Goal: Navigation & Orientation: Find specific page/section

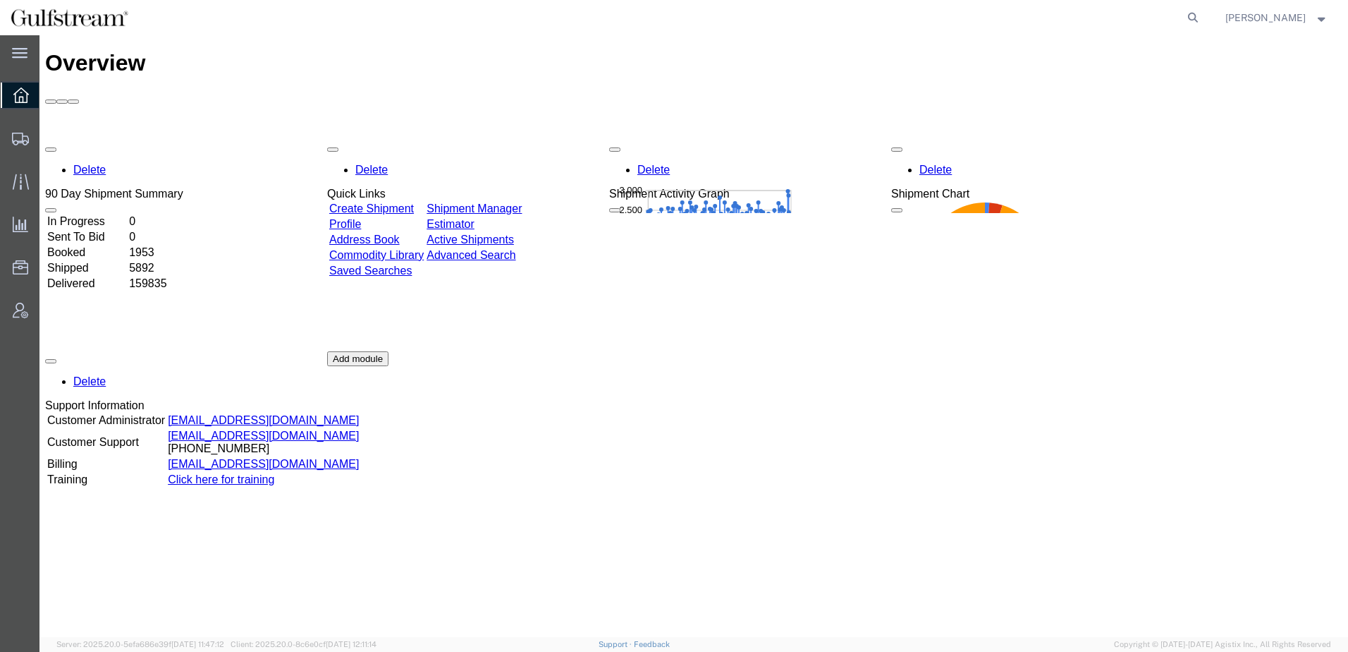
click at [946, 478] on div "Delete 90 Day Shipment Summary In Progress 0 Sent To Bid 0 Booked 1953 Shipped …" at bounding box center [693, 351] width 1297 height 423
click at [1152, 467] on div "Delete 90 Day Shipment Summary In Progress 0 Sent To Bid 0 Booked 1953 Shipped …" at bounding box center [693, 351] width 1297 height 423
click at [940, 402] on div "Delete 90 Day Shipment Summary In Progress 0 Sent To Bid 0 Booked 1953 Shipped …" at bounding box center [693, 351] width 1297 height 423
click at [21, 184] on icon at bounding box center [21, 181] width 16 height 16
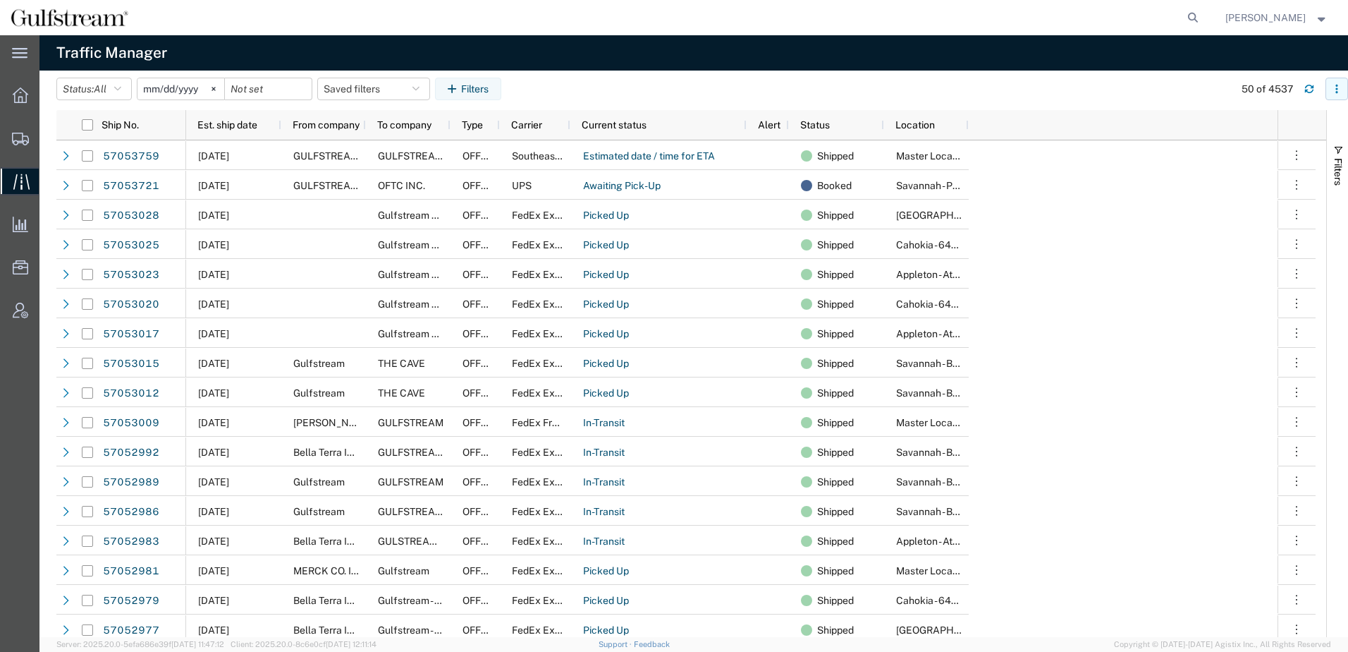
click at [1334, 83] on button "button" at bounding box center [1337, 89] width 23 height 23
click at [1311, 151] on div at bounding box center [1321, 154] width 28 height 28
click at [1292, 150] on div "Row density" at bounding box center [1264, 154] width 78 height 28
click at [1317, 157] on div at bounding box center [1321, 154] width 28 height 28
click at [1040, 99] on agx-table-filter-chips "Status: All All Arrive at Delivery Location Arrive at Pick-Up Location Arrive a…" at bounding box center [641, 94] width 1171 height 32
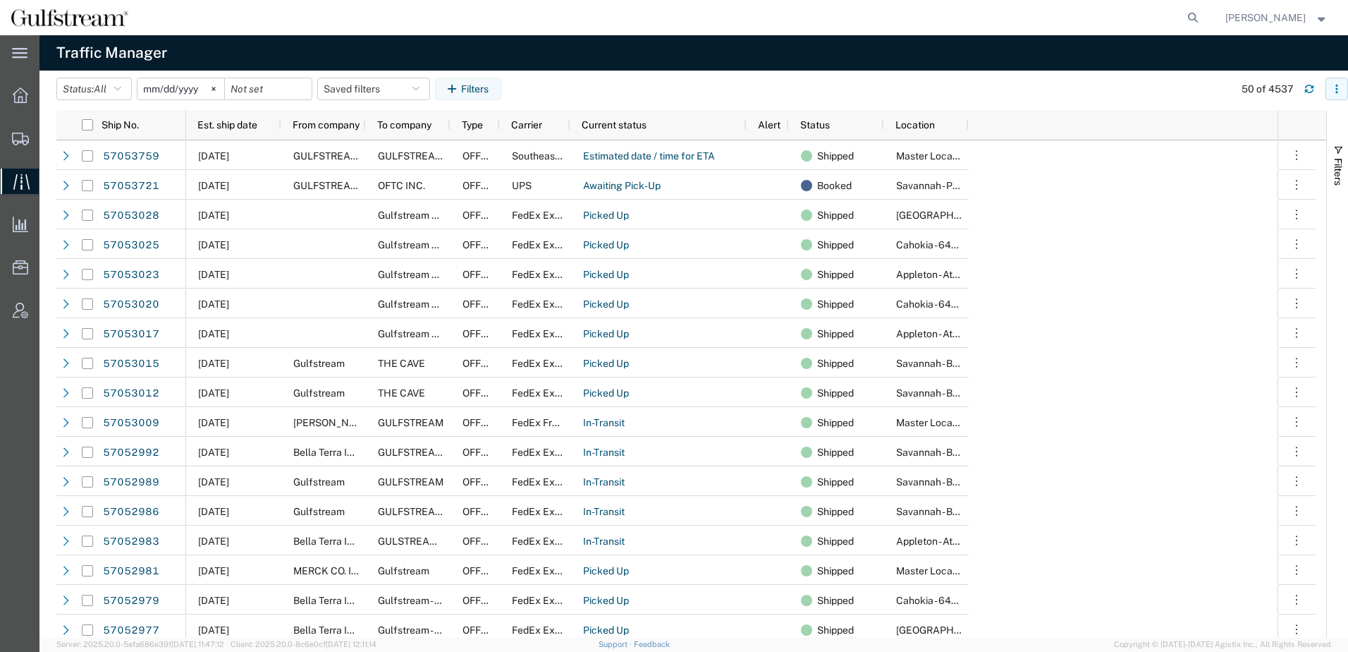
click at [1331, 91] on button "button" at bounding box center [1337, 89] width 23 height 23
click at [1300, 181] on agx-table-column-manager-action "Manage columns" at bounding box center [1264, 183] width 78 height 28
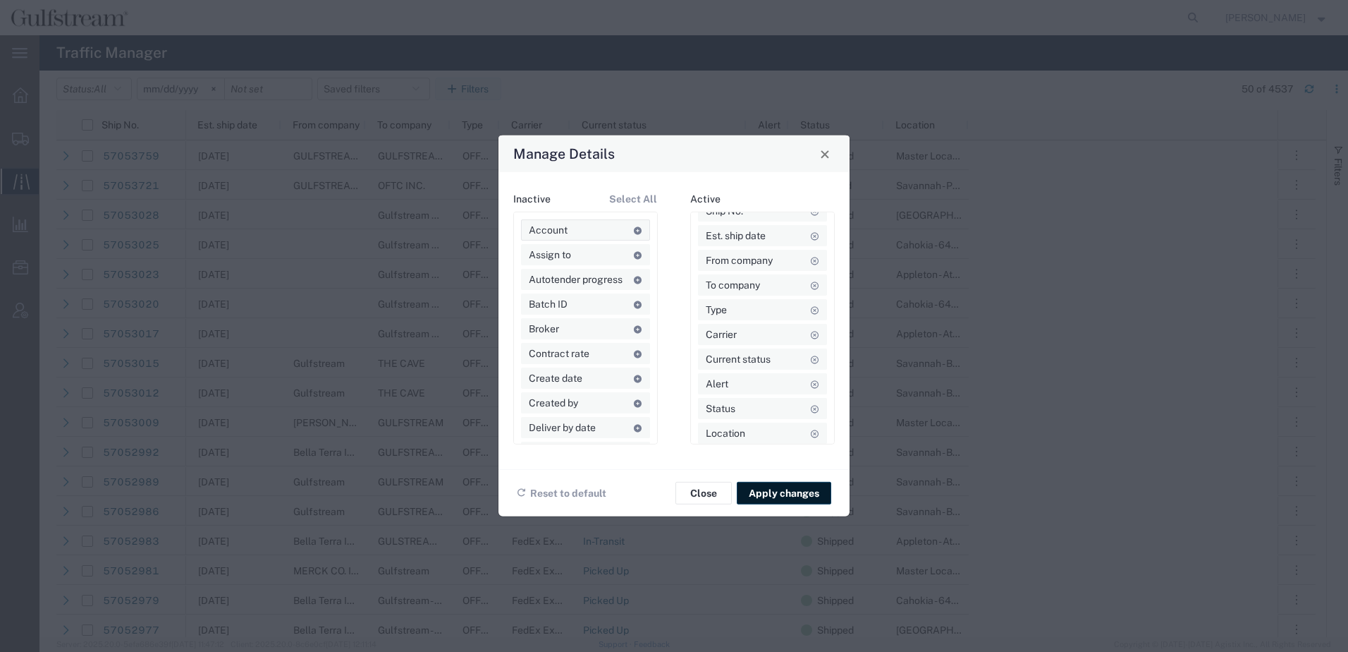
click at [577, 231] on agx-draggable-card "Account" at bounding box center [585, 229] width 129 height 21
click at [704, 498] on button "Close" at bounding box center [704, 493] width 56 height 23
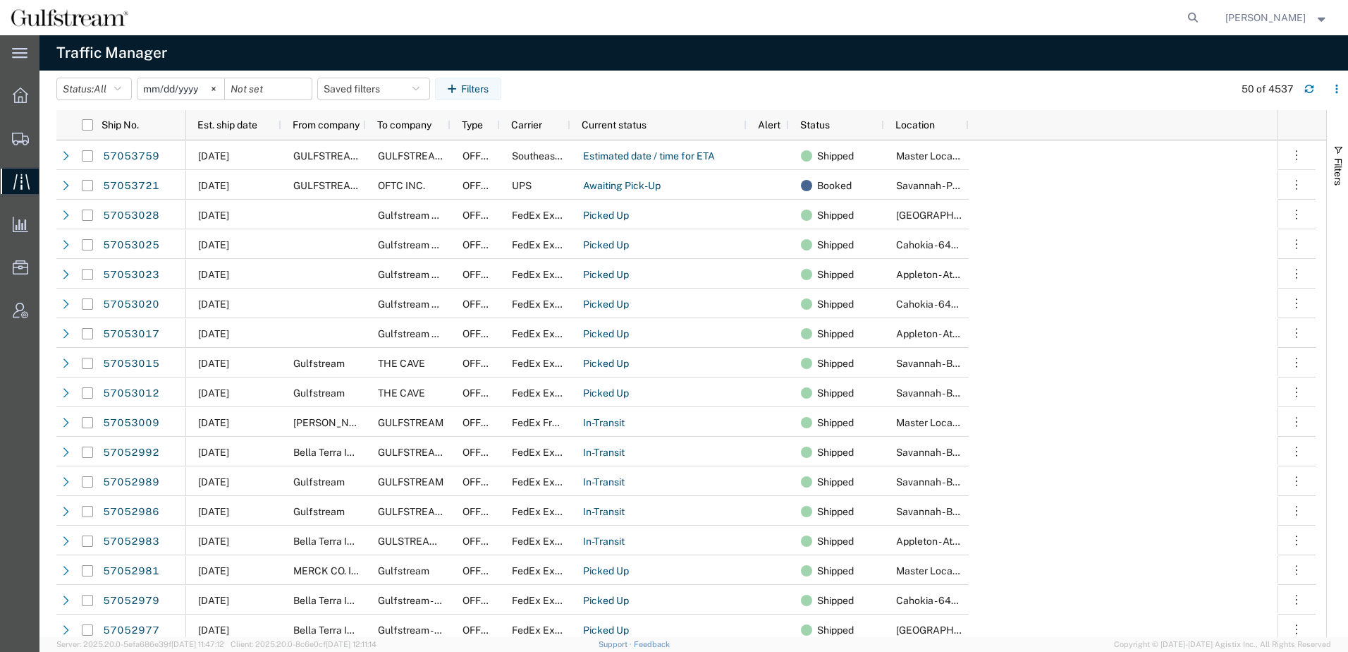
click at [676, 90] on agx-table-filter-chips "Status: All All Arrive at Delivery Location Arrive at Pick-Up Location Arrive a…" at bounding box center [641, 94] width 1171 height 32
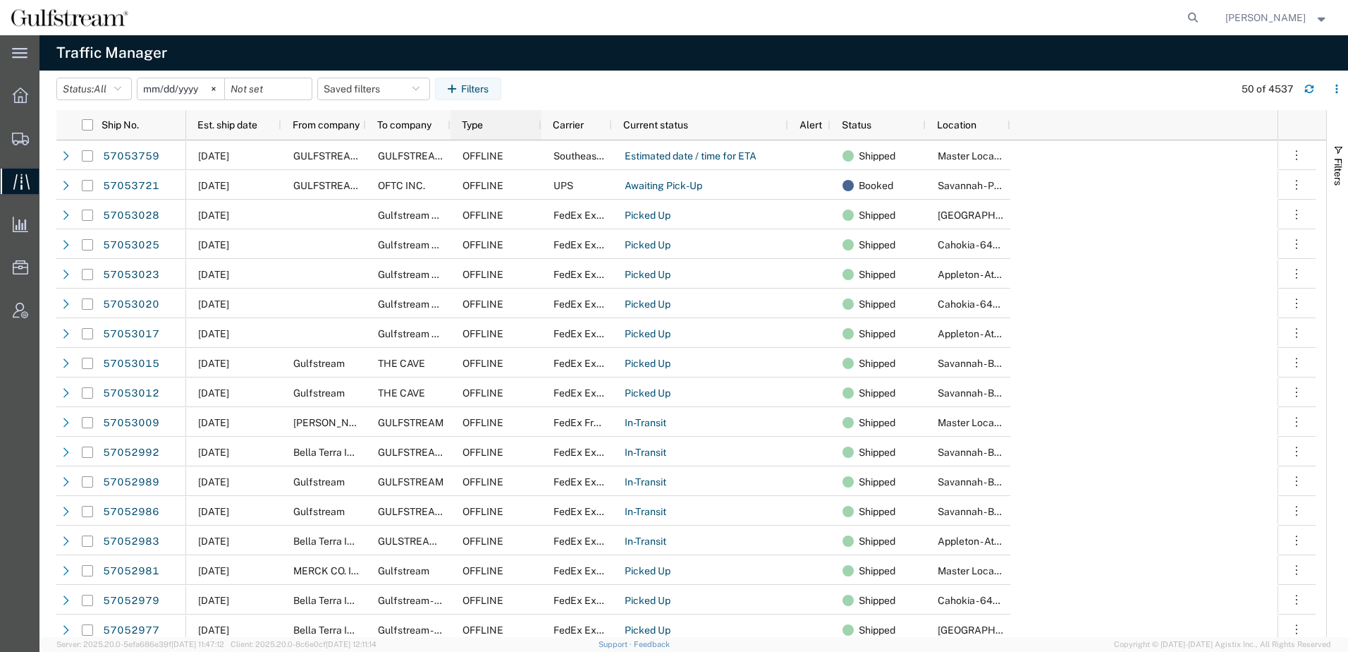
drag, startPoint x: 496, startPoint y: 128, endPoint x: 538, endPoint y: 143, distance: 44.4
click at [538, 143] on div "Ship No. Est. ship date From company To company Type Carrier Current status Ale…" at bounding box center [691, 373] width 1270 height 527
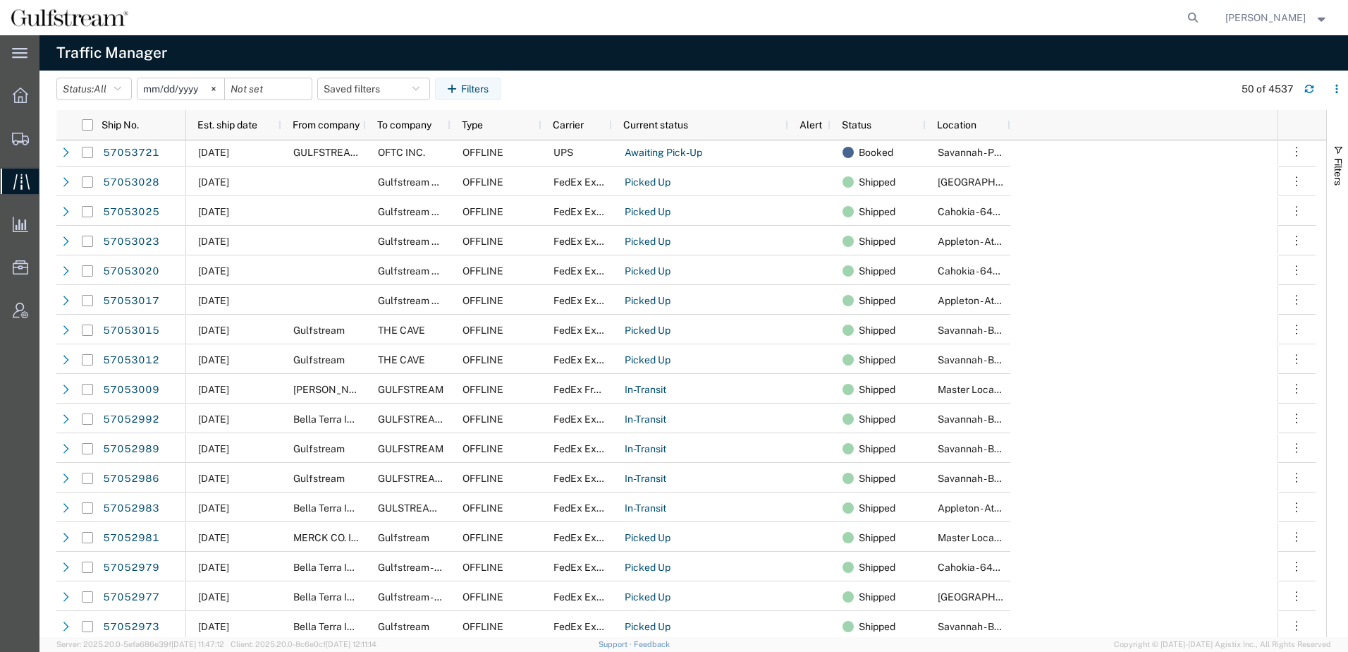
scroll to position [0, 0]
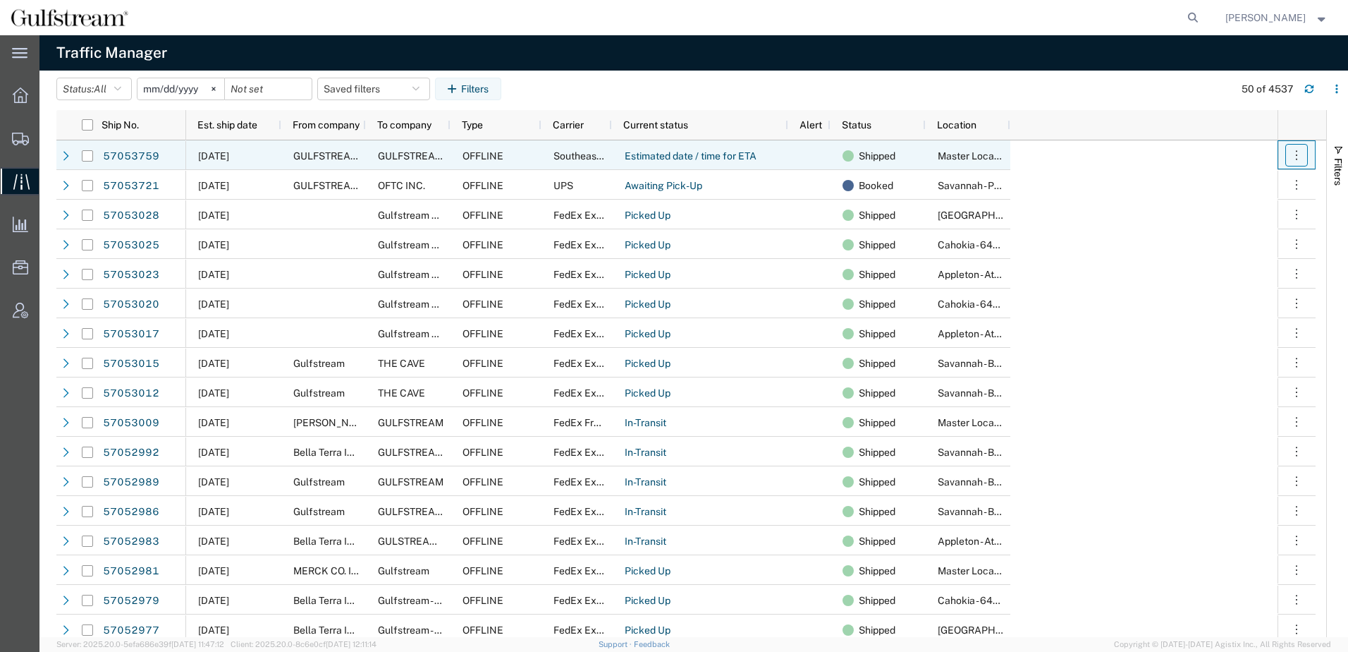
click at [1300, 155] on icon "button" at bounding box center [1297, 155] width 14 height 14
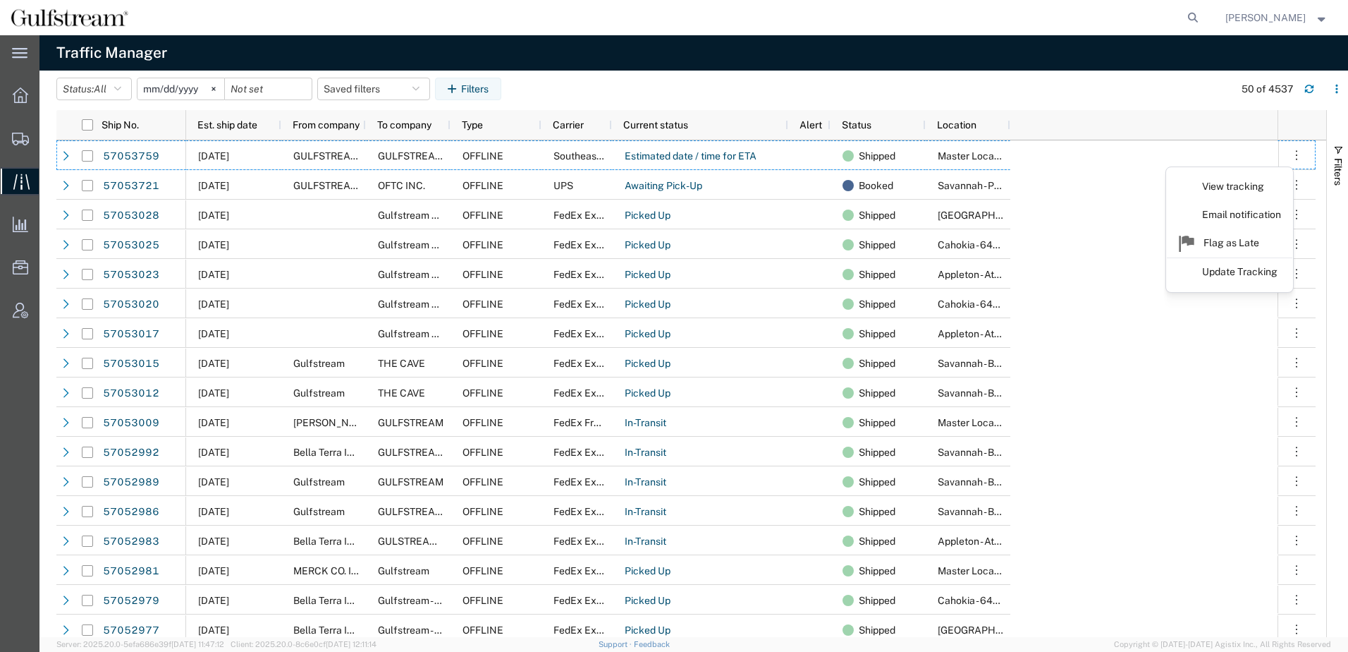
click at [1135, 85] on agx-table-filter-chips "Status: All All Arrive at Delivery Location Arrive at Pick-Up Location Arrive a…" at bounding box center [641, 94] width 1171 height 32
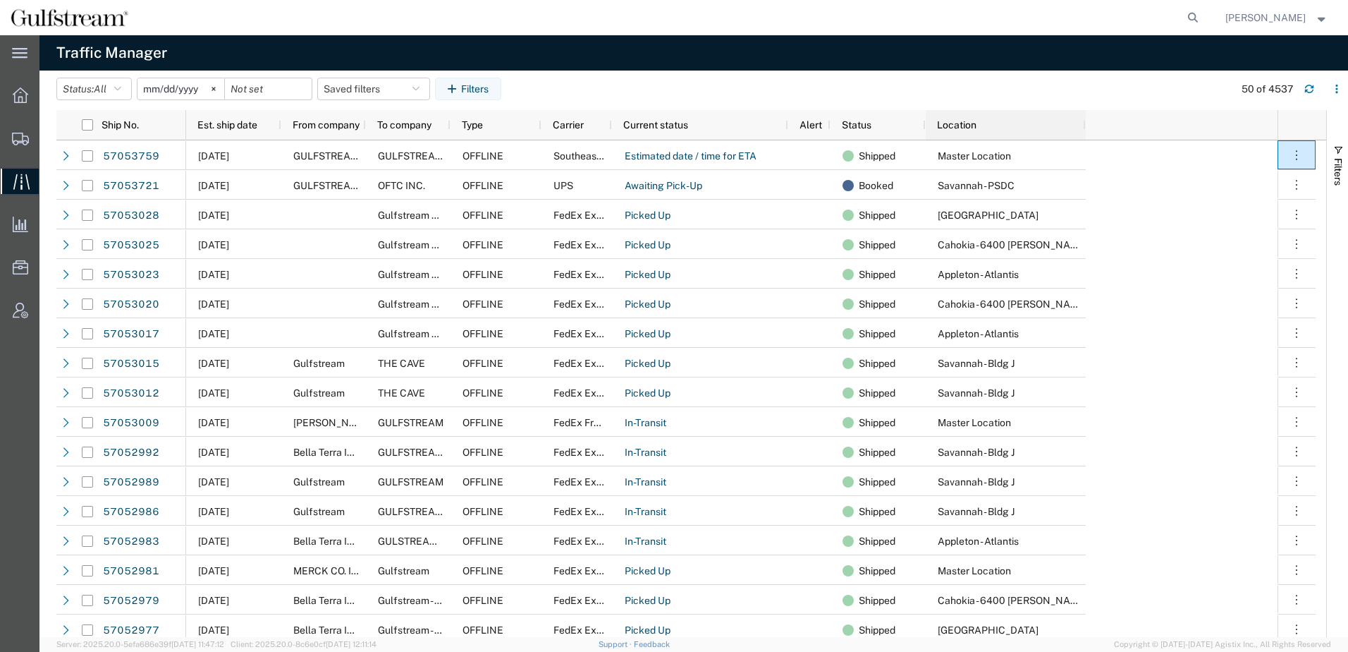
drag, startPoint x: 1008, startPoint y: 125, endPoint x: 1084, endPoint y: 126, distance: 75.5
click at [1084, 126] on div at bounding box center [1085, 125] width 6 height 30
click at [1116, 83] on agx-table-filter-chips "Status: All All Arrive at Delivery Location Arrive at Pick-Up Location Arrive a…" at bounding box center [641, 94] width 1171 height 32
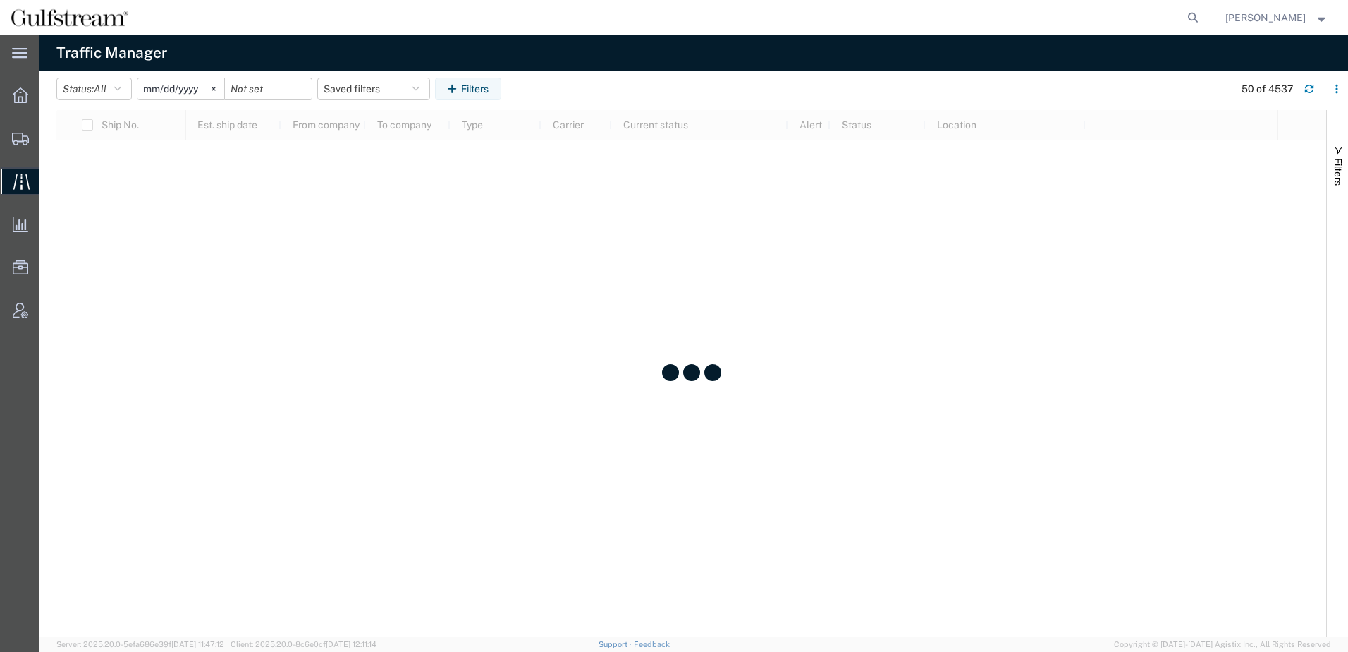
scroll to position [635, 0]
